Goal: Information Seeking & Learning: Learn about a topic

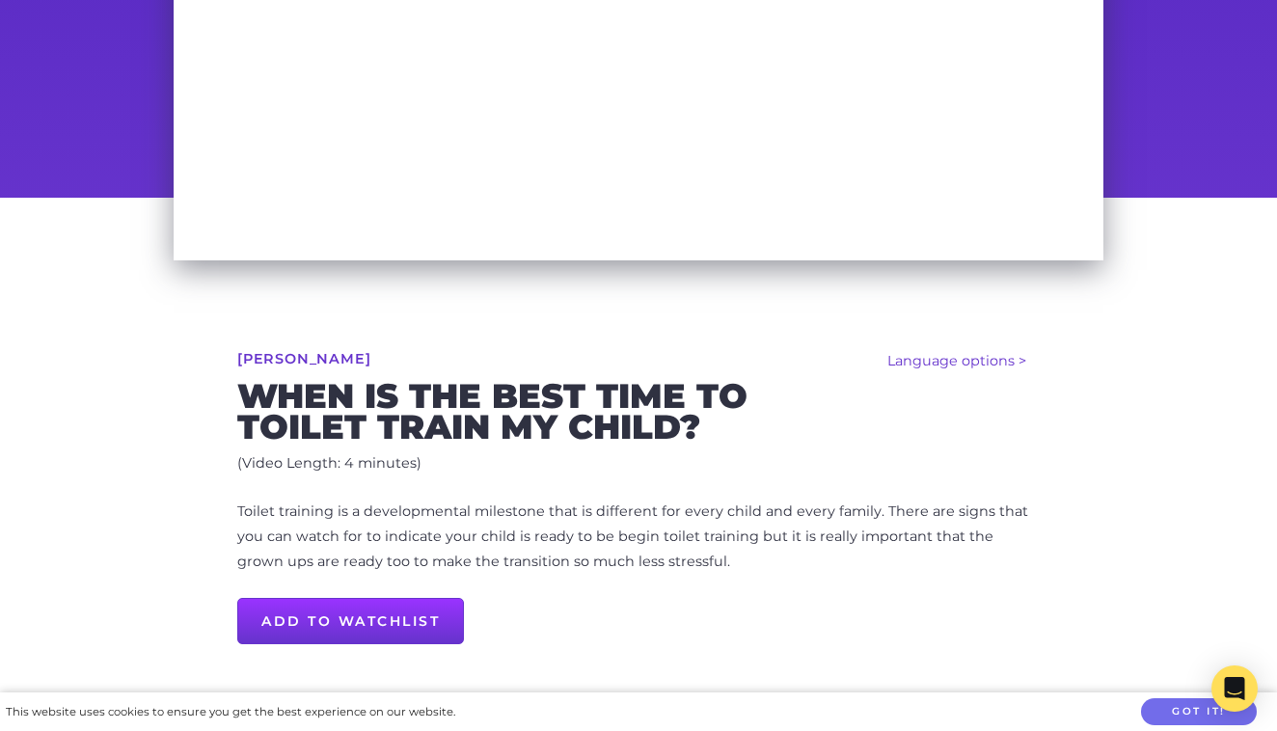
scroll to position [432, 0]
click at [1153, 710] on button "Got it!" at bounding box center [1199, 712] width 116 height 28
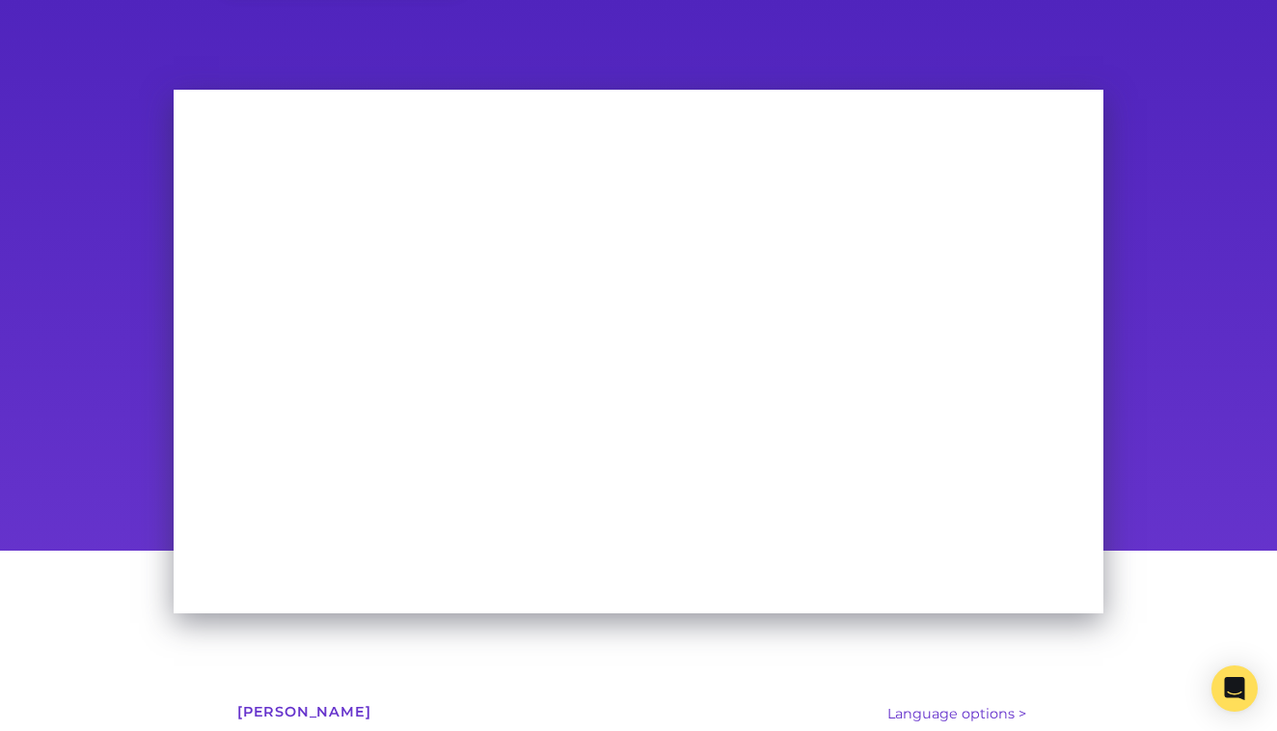
scroll to position [77, 0]
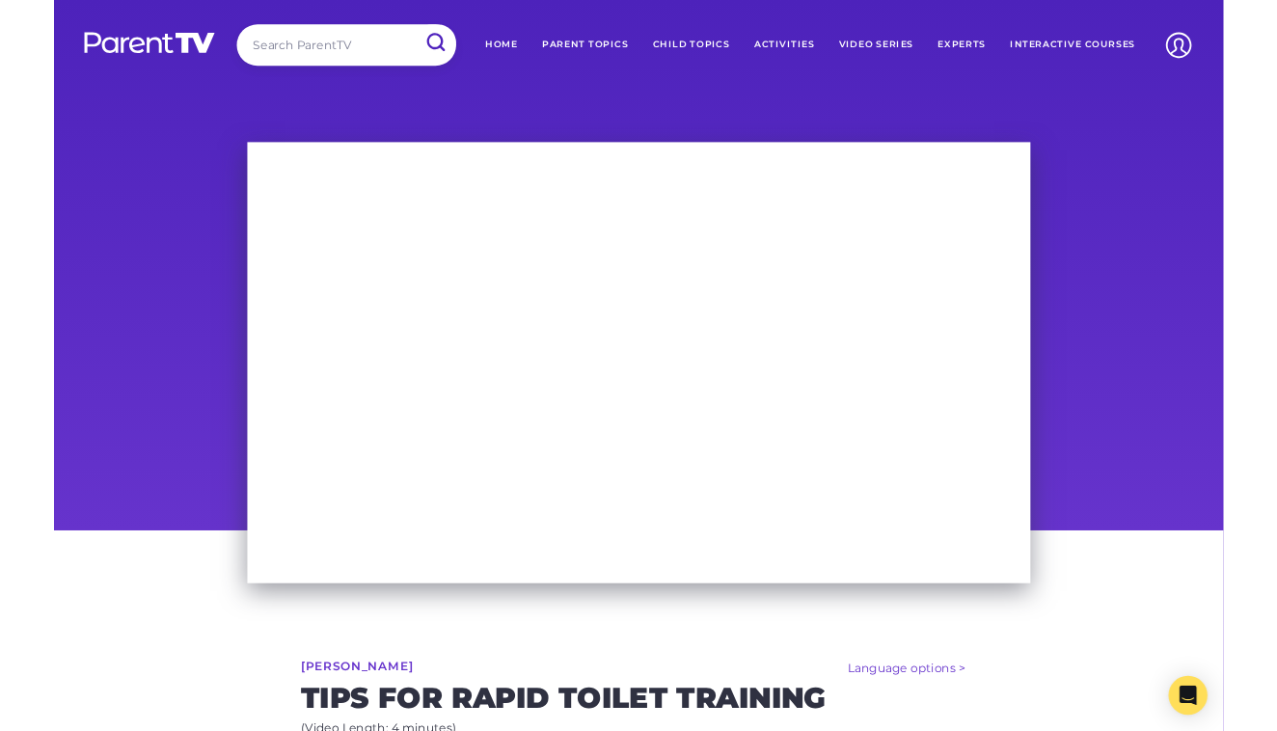
scroll to position [67, 0]
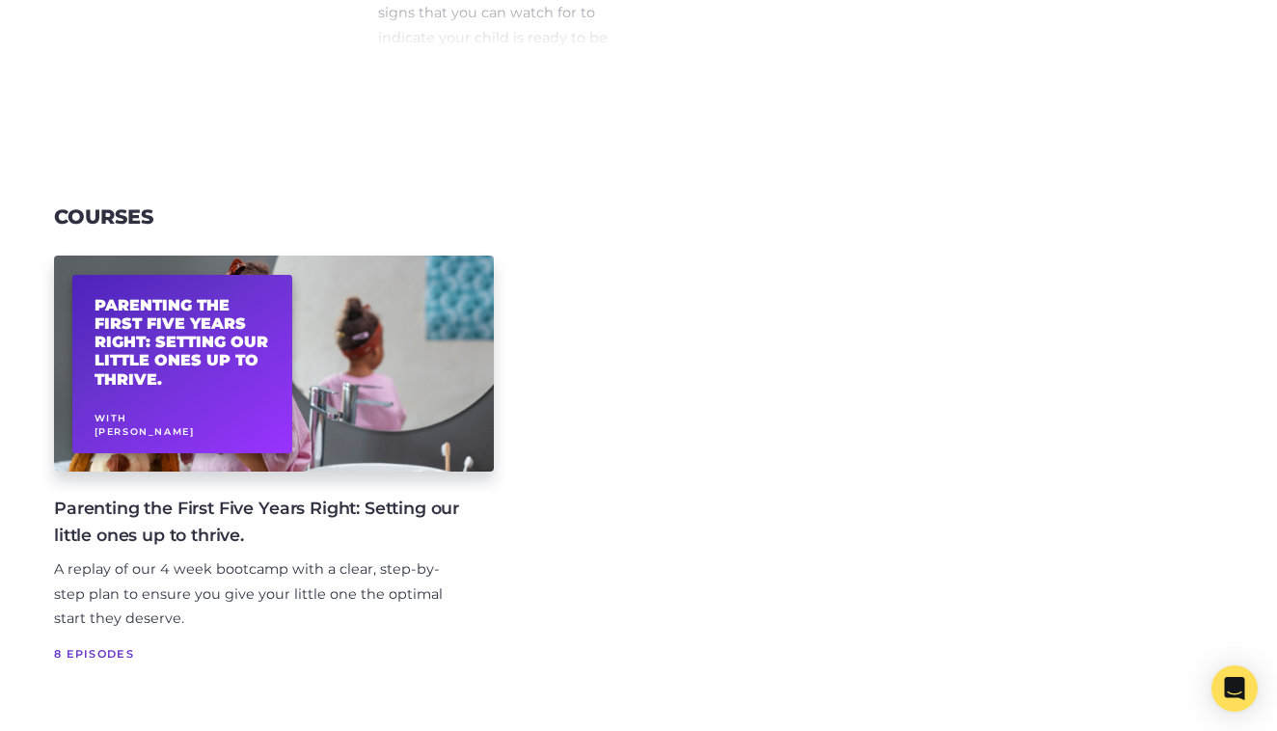
scroll to position [765, 0]
